Goal: Task Accomplishment & Management: Use online tool/utility

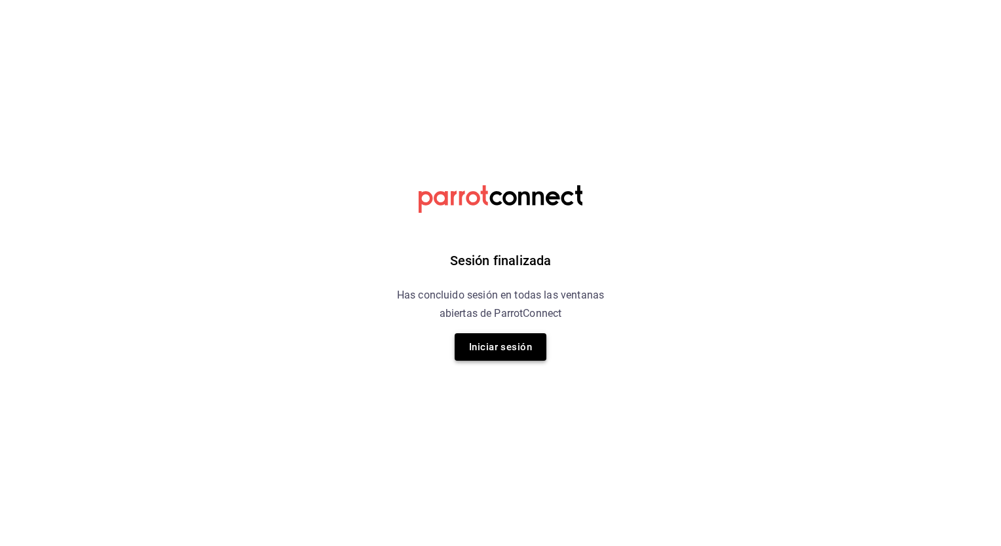
click at [517, 339] on button "Iniciar sesión" at bounding box center [500, 347] width 92 height 28
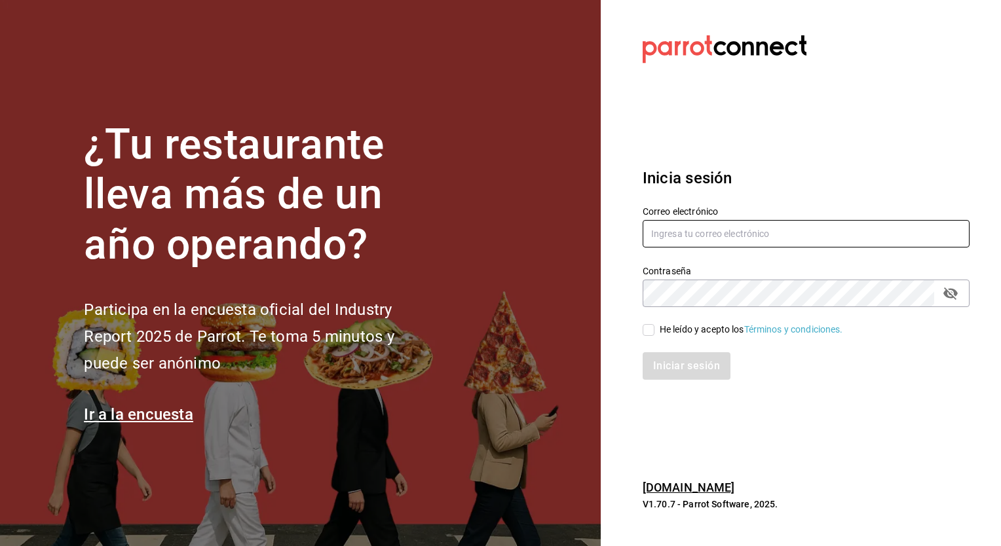
type input "[EMAIL_ADDRESS][PERSON_NAME][DOMAIN_NAME]"
click at [649, 331] on input "He leído y acepto los Términos y condiciones." at bounding box center [648, 330] width 12 height 12
checkbox input "true"
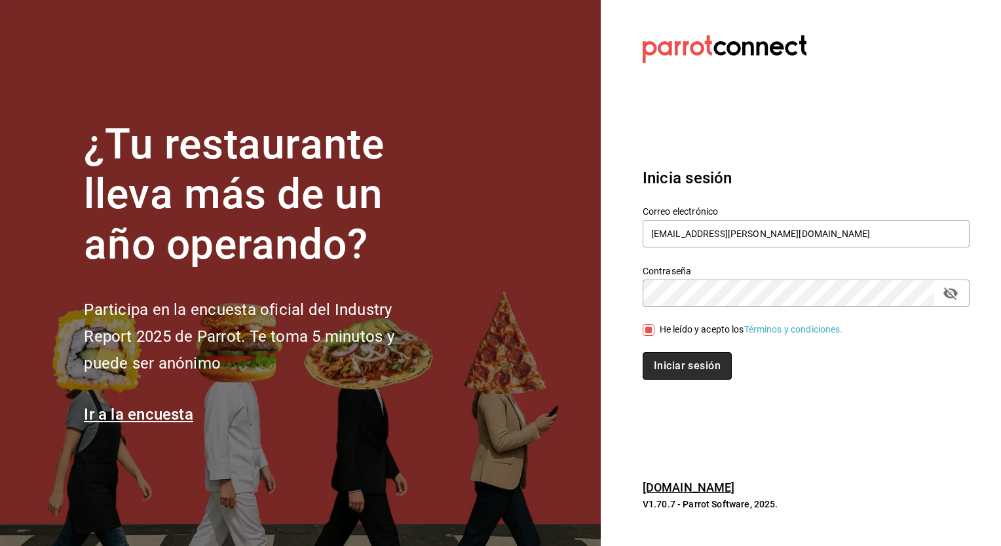
click at [686, 368] on button "Iniciar sesión" at bounding box center [686, 366] width 89 height 28
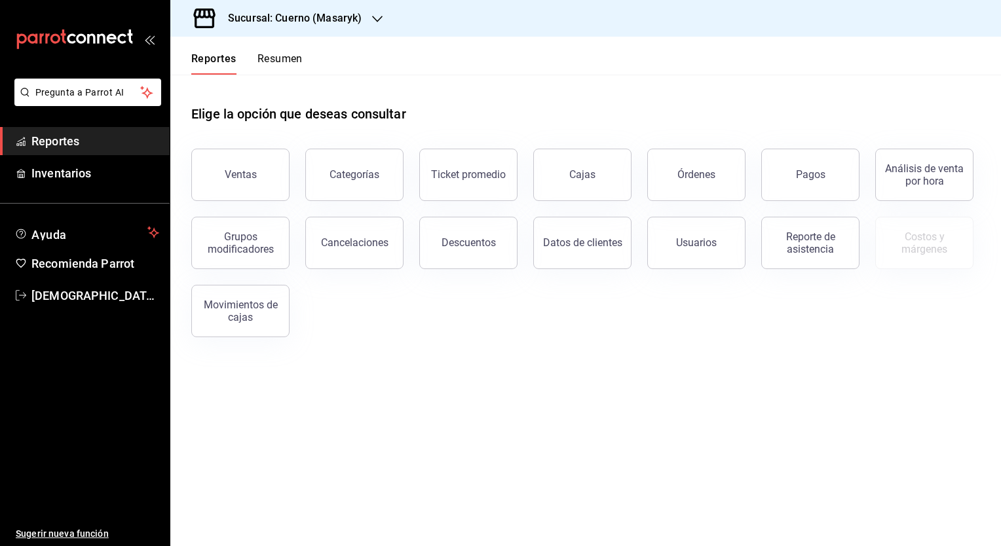
click at [351, 16] on h3 "Sucursal: Cuerno (Masaryk)" at bounding box center [289, 18] width 144 height 16
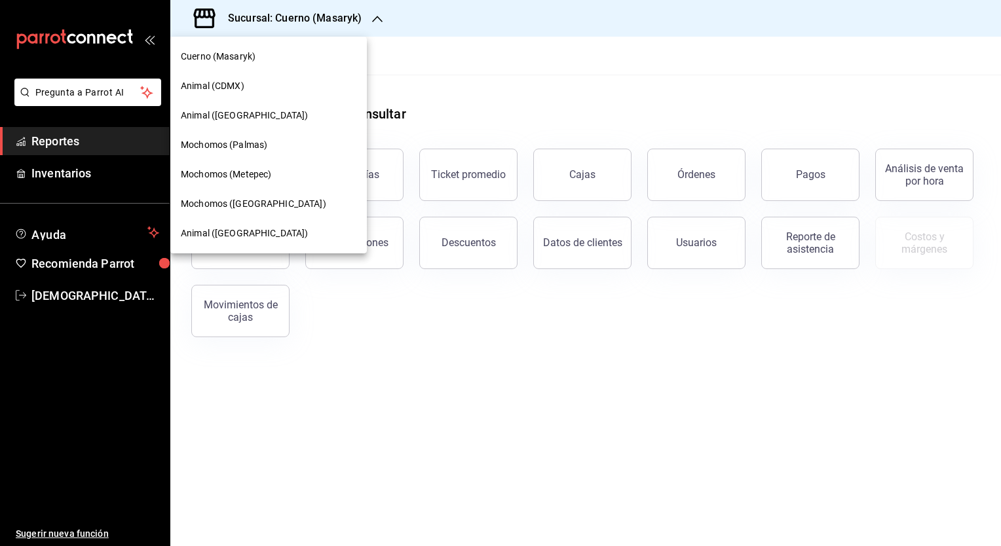
click at [225, 211] on div "Mochomos (Puebla)" at bounding box center [268, 203] width 196 height 29
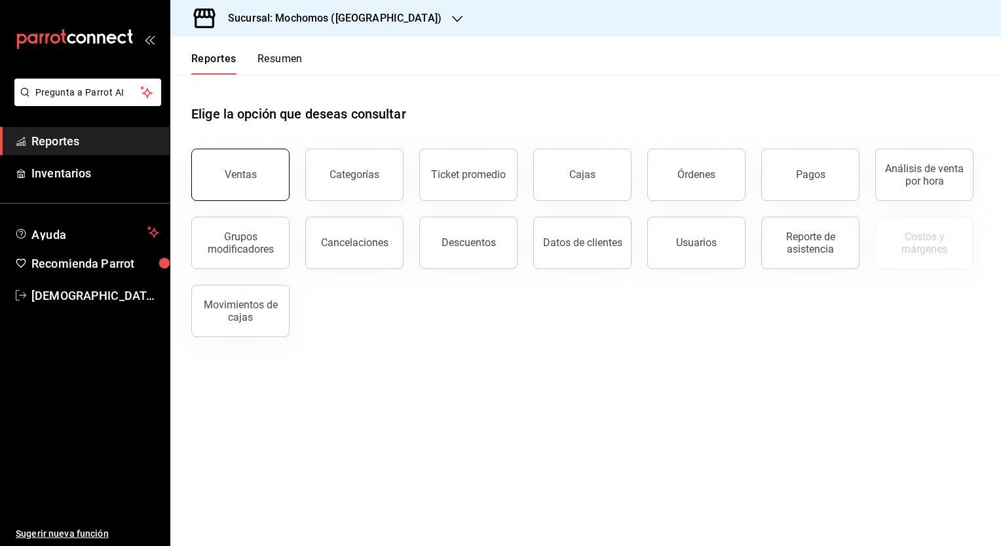
click at [246, 172] on div "Ventas" at bounding box center [241, 174] width 32 height 12
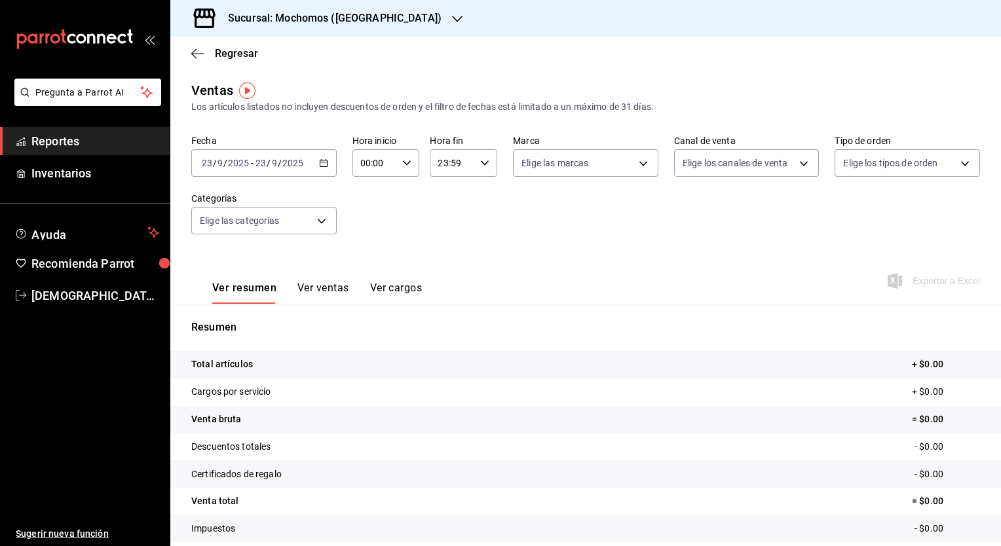
click at [320, 161] on icon "button" at bounding box center [323, 162] width 9 height 9
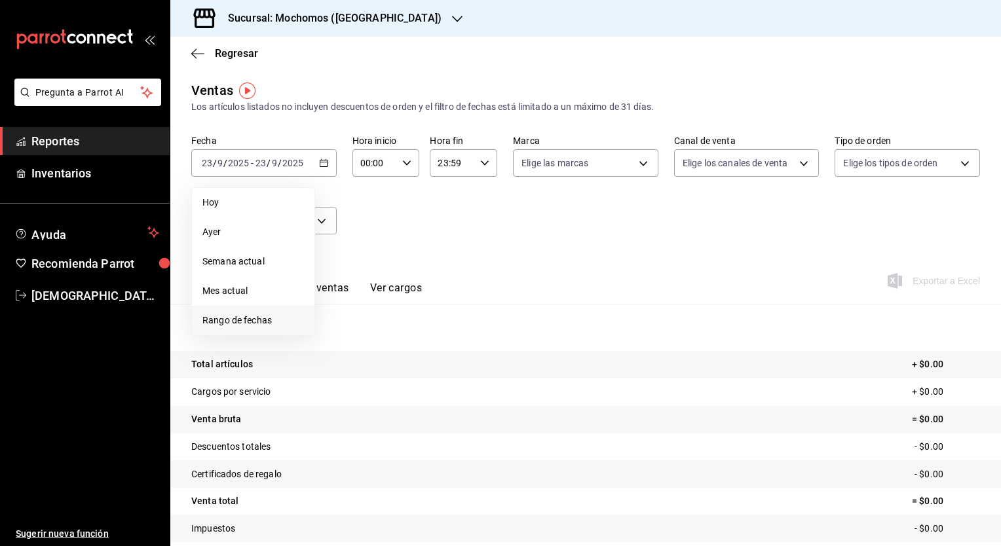
click at [238, 316] on span "Rango de fechas" at bounding box center [253, 321] width 102 height 14
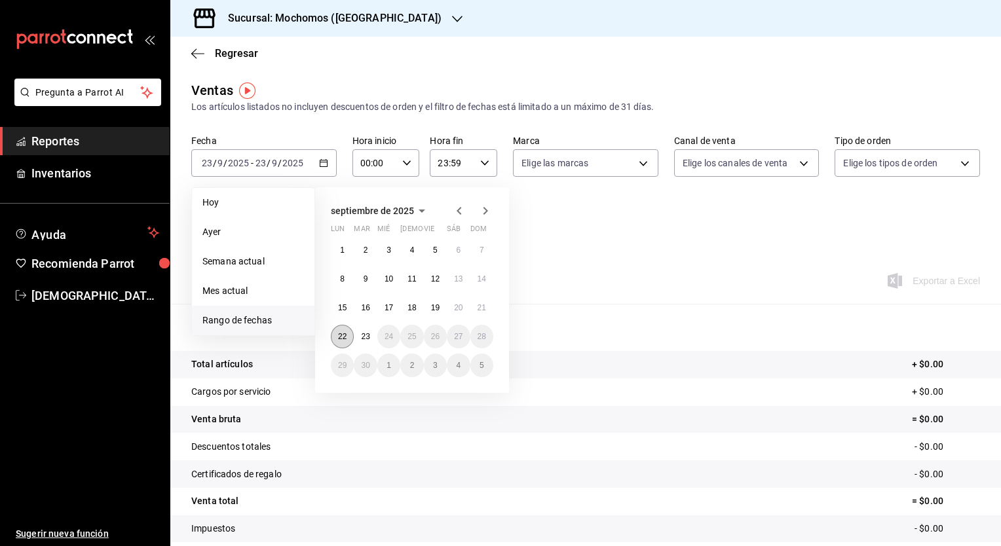
click at [335, 334] on button "22" at bounding box center [342, 337] width 23 height 24
click at [367, 334] on abbr "23" at bounding box center [365, 336] width 9 height 9
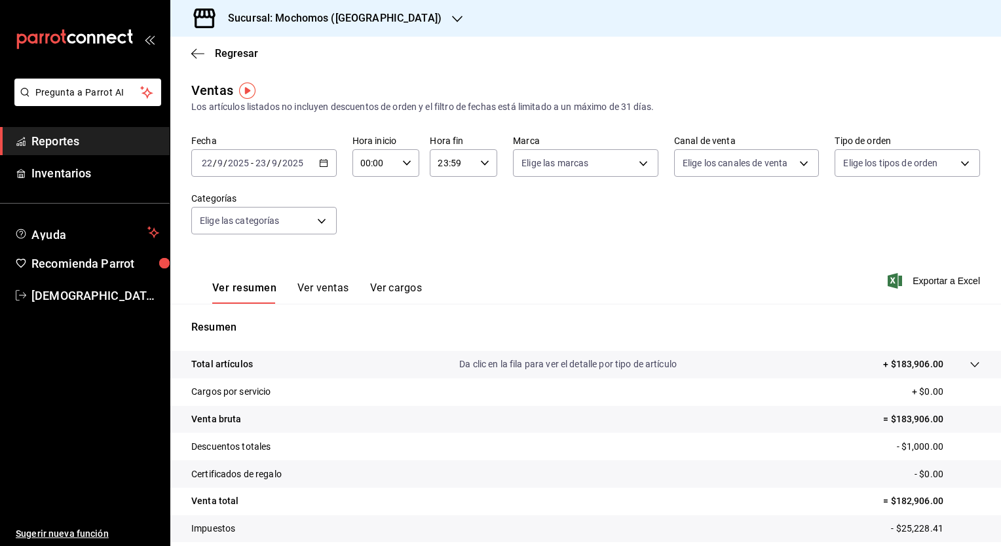
click at [369, 164] on input "00:00" at bounding box center [374, 163] width 45 height 26
click at [367, 240] on span "05" at bounding box center [367, 241] width 12 height 10
type input "05:00"
click at [445, 156] on div at bounding box center [500, 273] width 1001 height 546
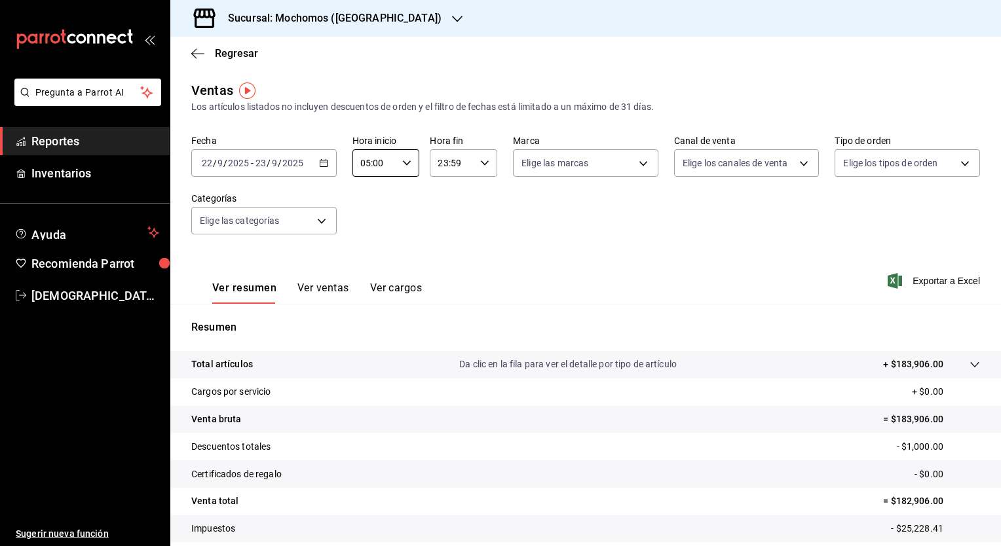
click at [444, 163] on input "23:59" at bounding box center [452, 163] width 45 height 26
click at [443, 221] on span "04" at bounding box center [443, 222] width 12 height 10
type input "04:59"
click at [599, 216] on div at bounding box center [500, 273] width 1001 height 546
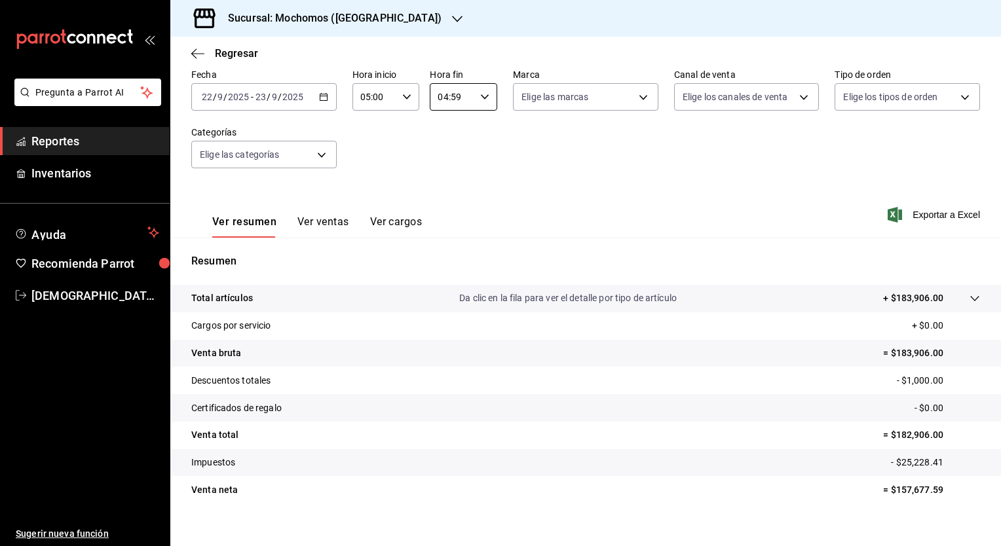
scroll to position [68, 0]
click at [199, 52] on icon "button" at bounding box center [197, 54] width 13 height 12
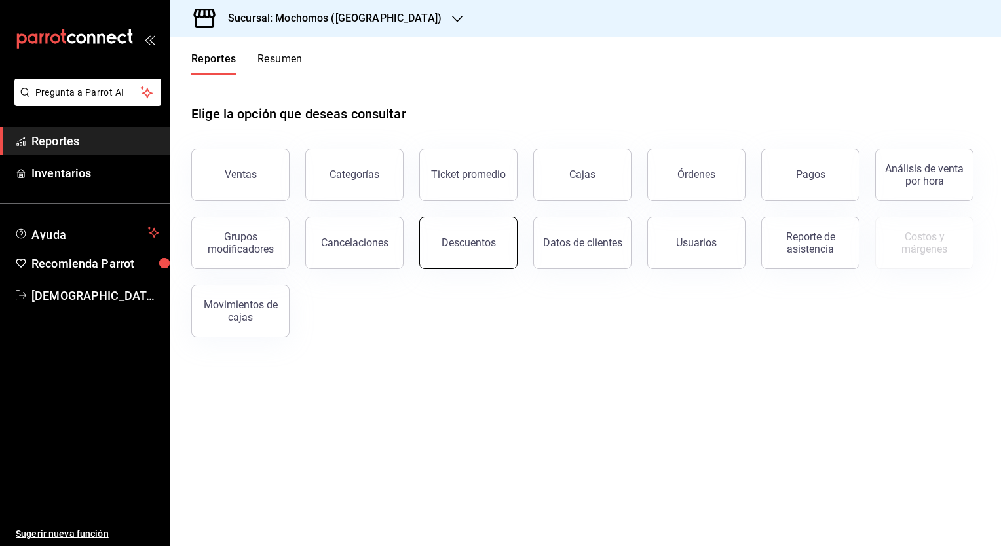
click at [452, 245] on div "Descuentos" at bounding box center [468, 242] width 54 height 12
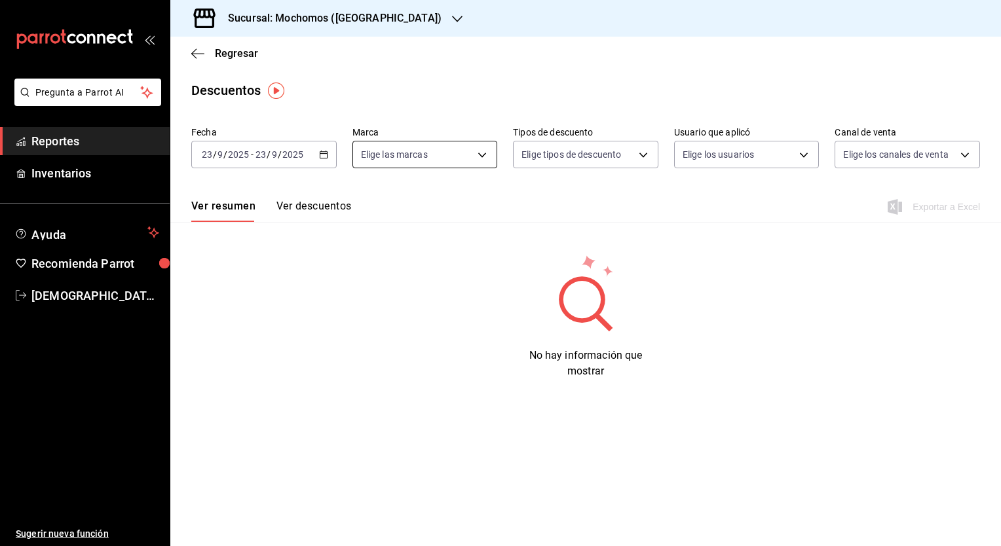
click at [485, 152] on body "Pregunta a Parrot AI Reportes Inventarios Ayuda Recomienda Parrot Christian Pra…" at bounding box center [500, 273] width 1001 height 546
click at [360, 250] on li "Mochomos (Puebla)" at bounding box center [446, 248] width 186 height 29
type input "65eb7388-82e4-42fa-8caf-680550c77e6f"
checkbox input "true"
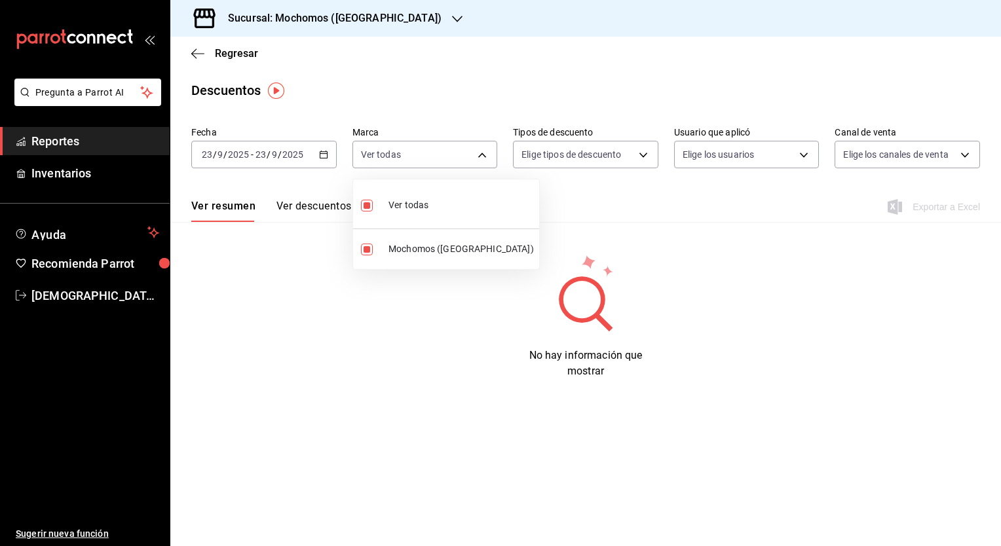
click at [648, 208] on div at bounding box center [500, 273] width 1001 height 546
click at [308, 213] on button "Ver descuentos" at bounding box center [313, 211] width 75 height 22
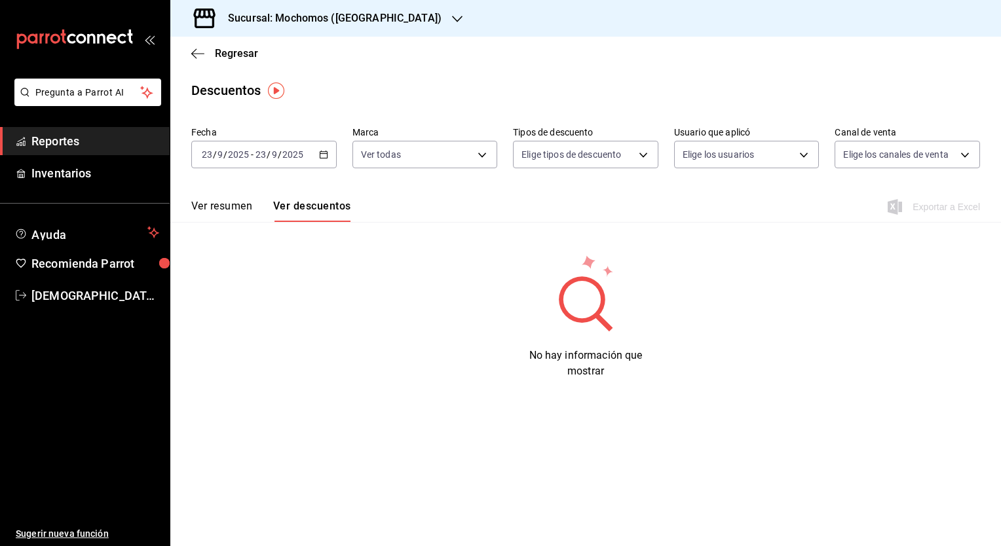
click at [223, 211] on button "Ver resumen" at bounding box center [221, 211] width 61 height 22
click at [321, 161] on div "2025-09-23 23 / 9 / 2025 - 2025-09-23 23 / 9 / 2025" at bounding box center [263, 155] width 145 height 28
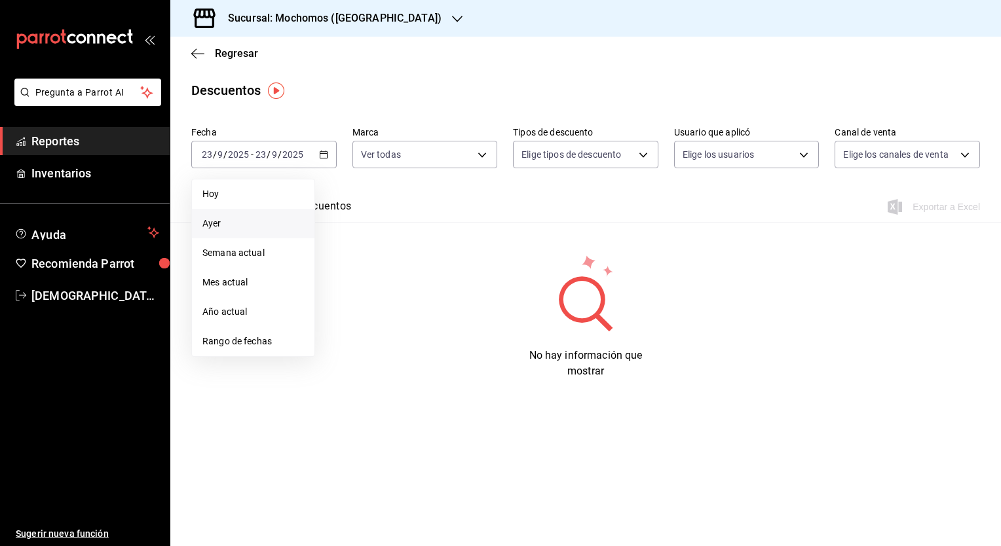
click at [249, 225] on span "Ayer" at bounding box center [253, 224] width 102 height 14
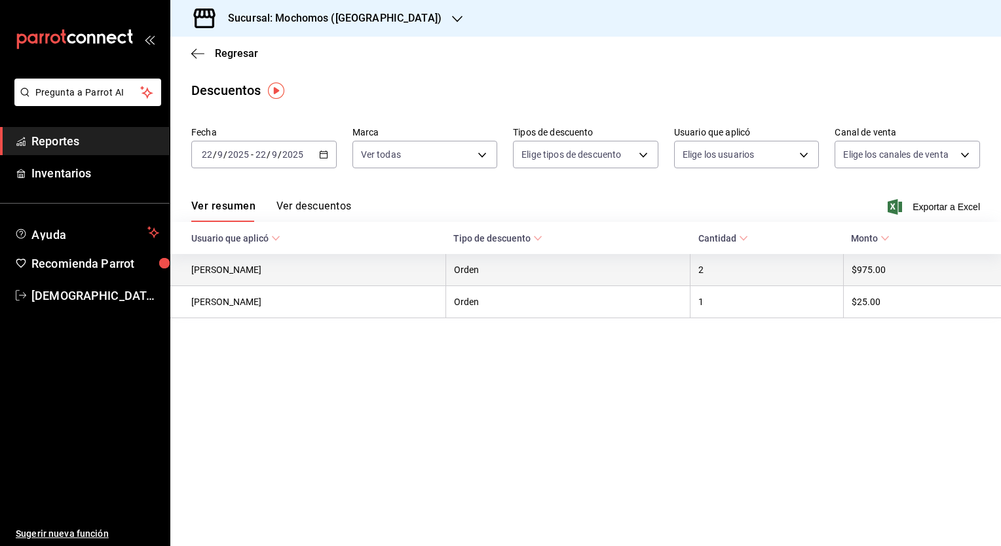
click at [872, 276] on th "$975.00" at bounding box center [922, 270] width 158 height 32
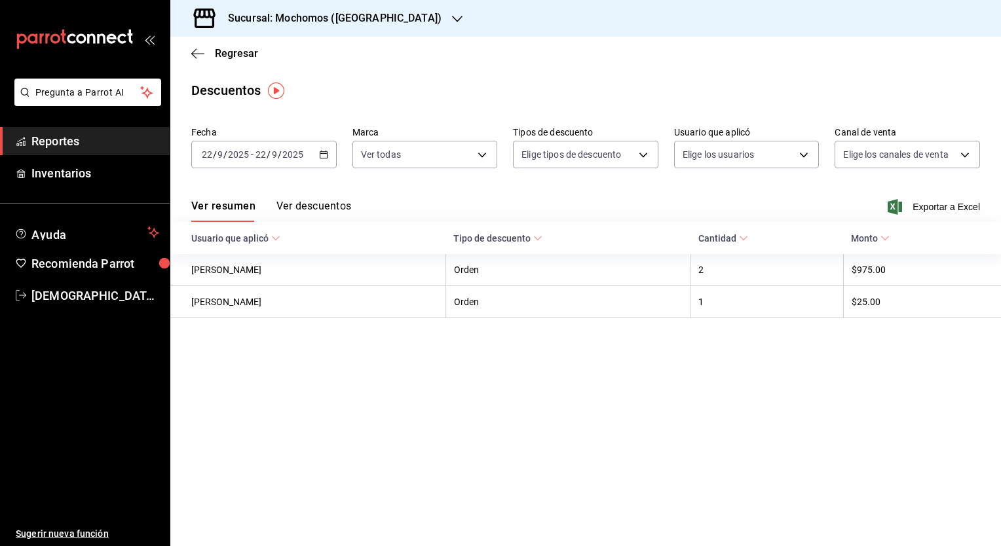
click at [323, 206] on button "Ver descuentos" at bounding box center [313, 211] width 75 height 22
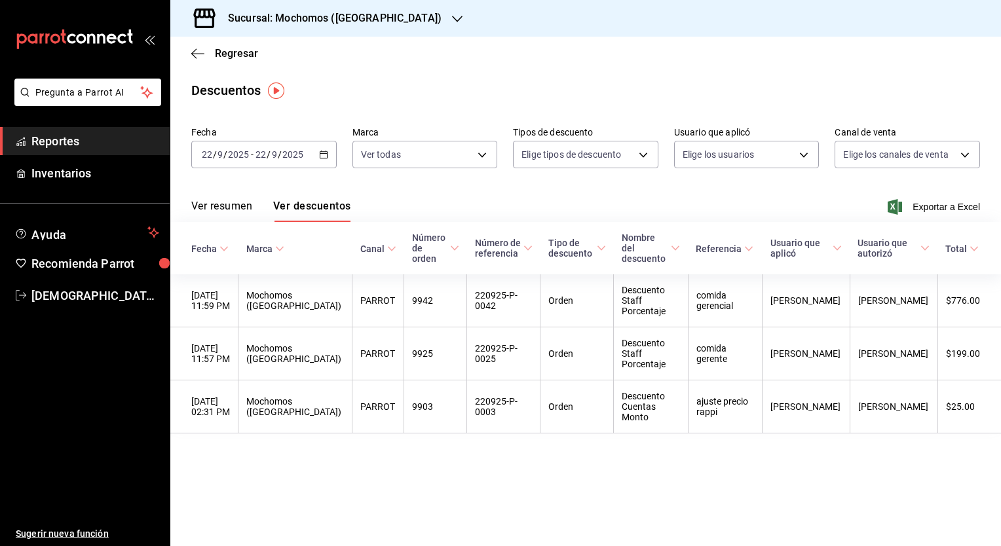
click at [324, 158] on \(Stroke\) "button" at bounding box center [324, 154] width 8 height 7
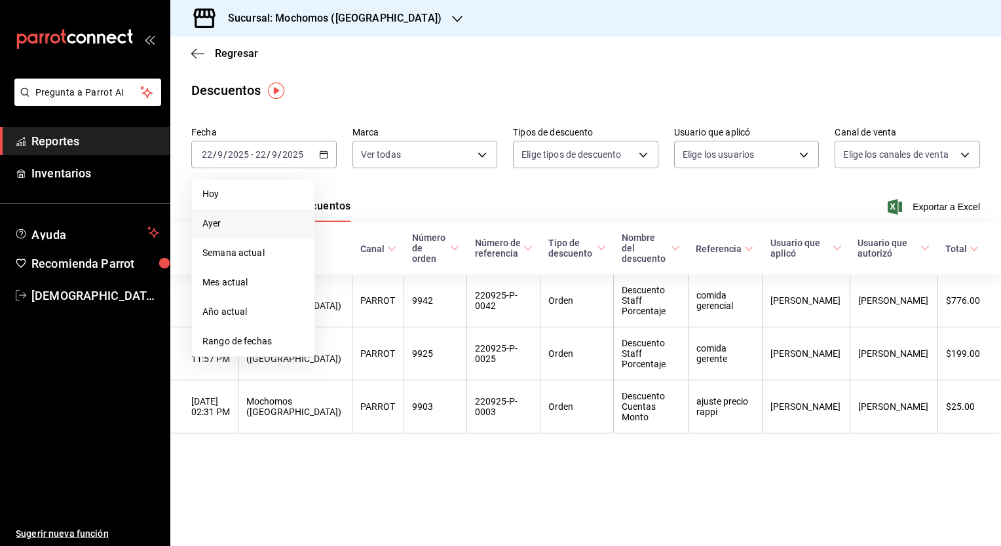
click at [333, 194] on div "Ver resumen Ver descuentos Exportar a Excel" at bounding box center [585, 203] width 830 height 38
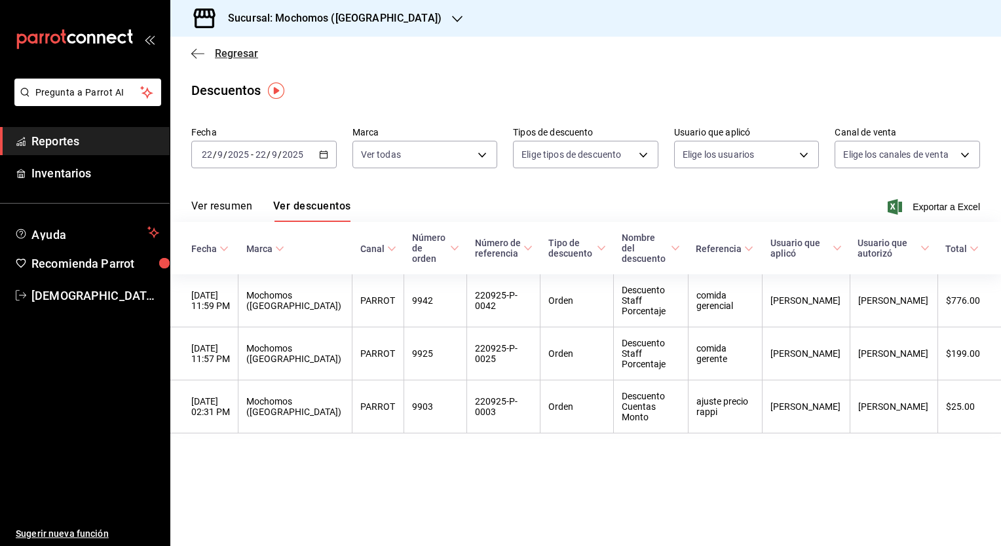
click at [197, 52] on icon "button" at bounding box center [197, 54] width 13 height 12
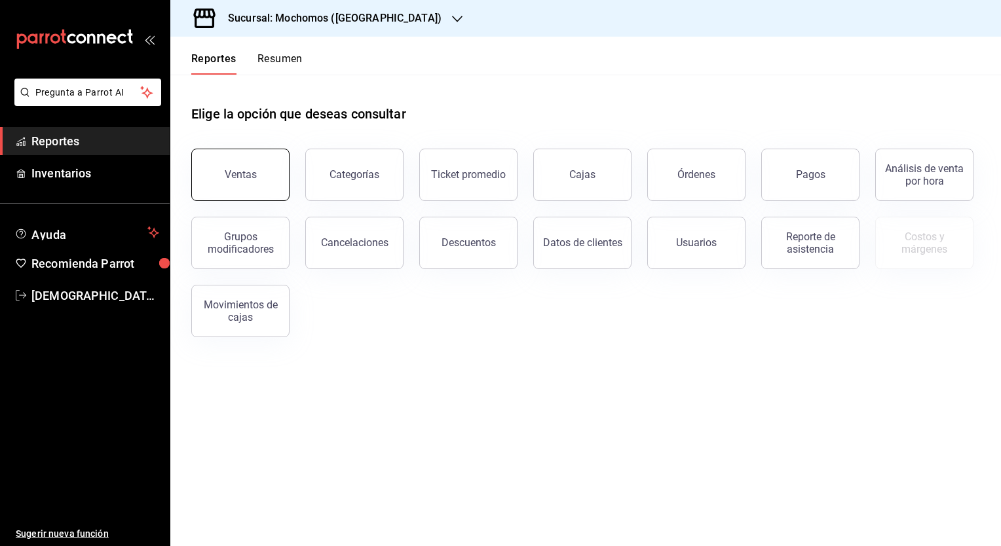
click at [231, 174] on div "Ventas" at bounding box center [241, 174] width 32 height 12
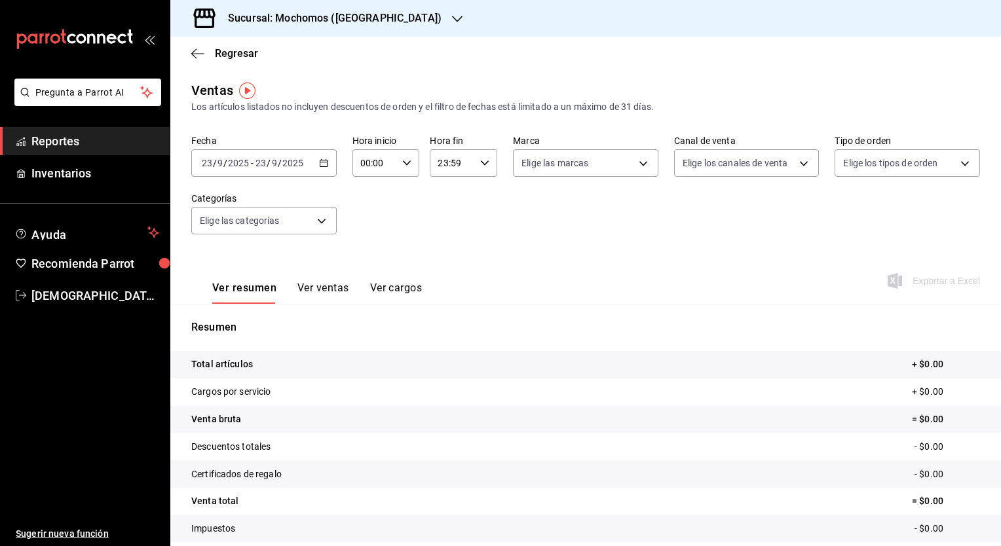
click at [234, 166] on input "2025" at bounding box center [238, 163] width 22 height 10
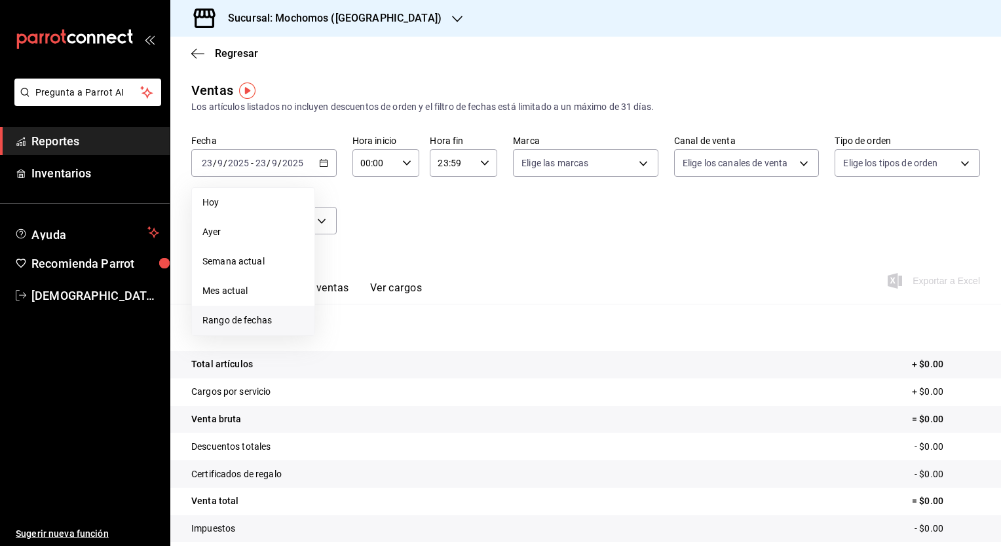
click at [240, 320] on span "Rango de fechas" at bounding box center [253, 321] width 102 height 14
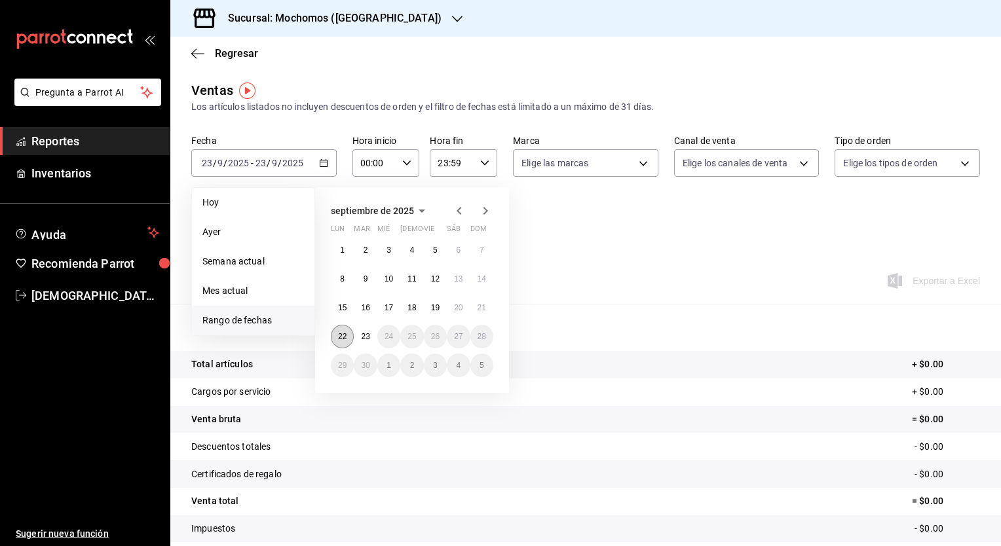
click at [346, 339] on abbr "22" at bounding box center [342, 336] width 9 height 9
click at [359, 337] on button "23" at bounding box center [365, 337] width 23 height 24
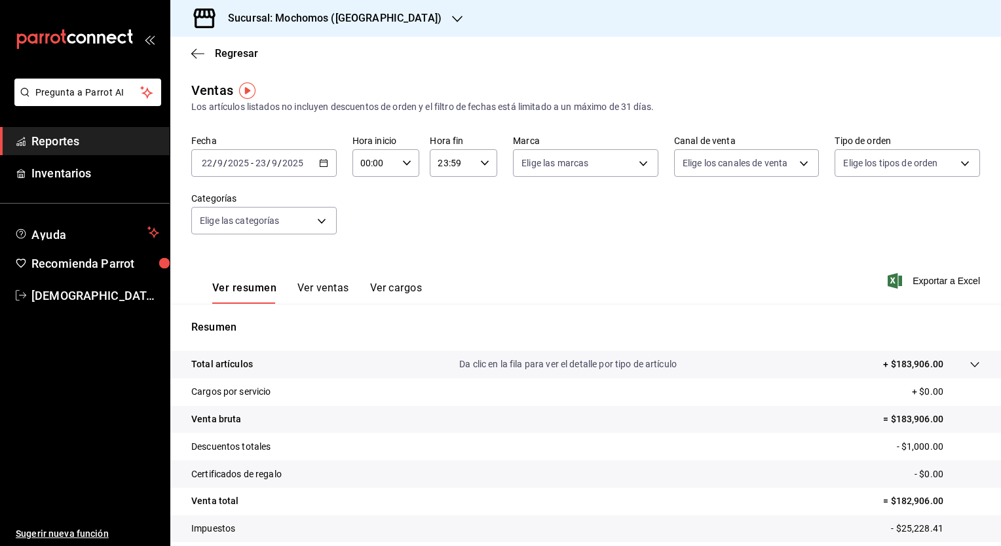
click at [372, 166] on input "00:00" at bounding box center [374, 163] width 45 height 26
click at [373, 255] on button "05" at bounding box center [367, 255] width 28 height 26
type input "05:00"
click at [452, 156] on div at bounding box center [500, 273] width 1001 height 546
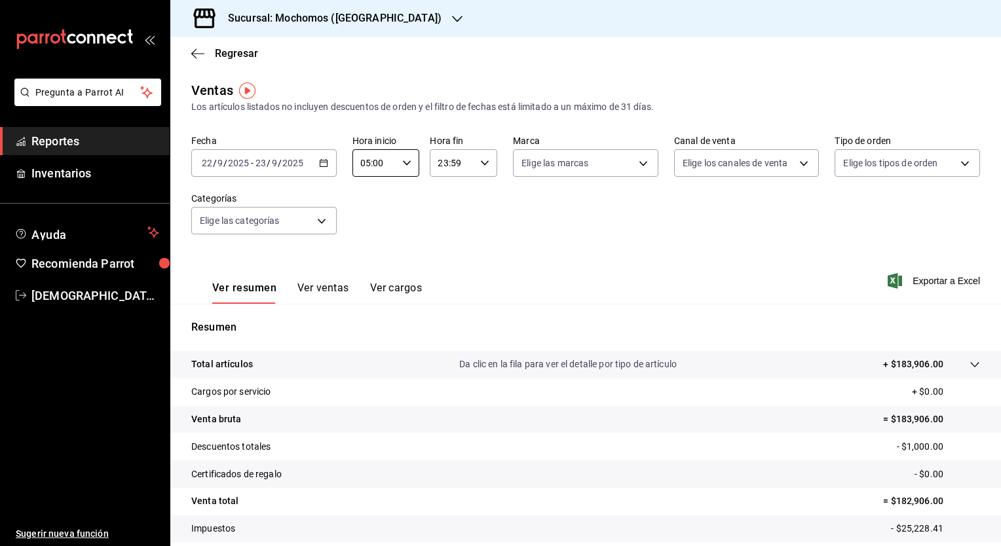
click at [451, 158] on input "23:59" at bounding box center [452, 163] width 45 height 26
click at [443, 211] on span "04" at bounding box center [443, 206] width 12 height 10
type input "04:59"
click at [365, 216] on div at bounding box center [500, 273] width 1001 height 546
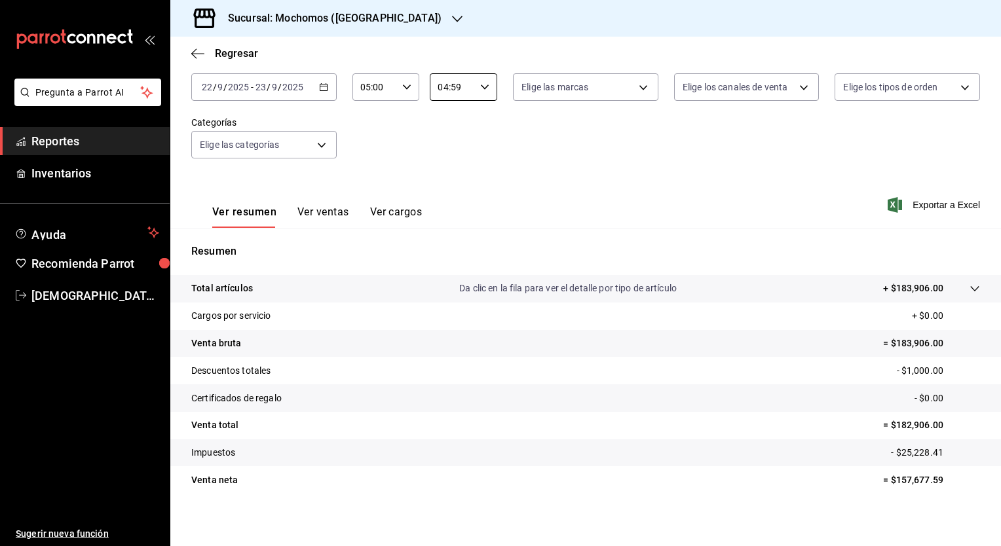
scroll to position [76, 0]
